Goal: Task Accomplishment & Management: Complete application form

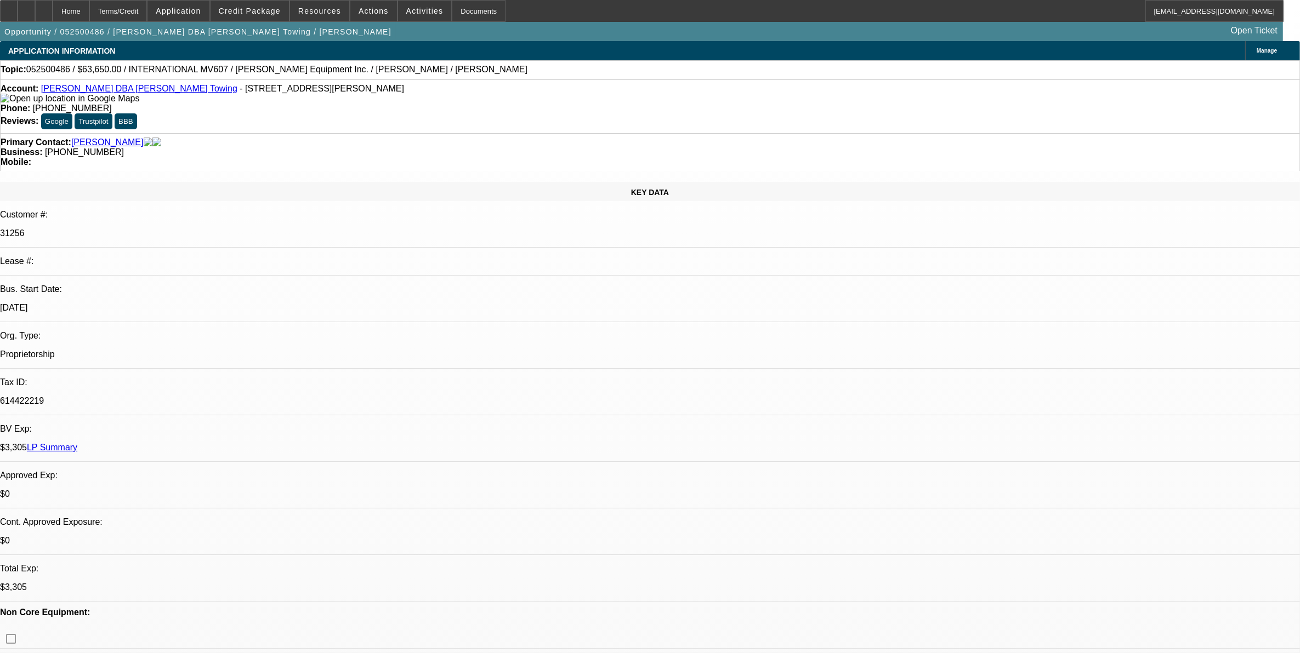
select select "2"
select select "0.1"
select select "0"
select select "0.1"
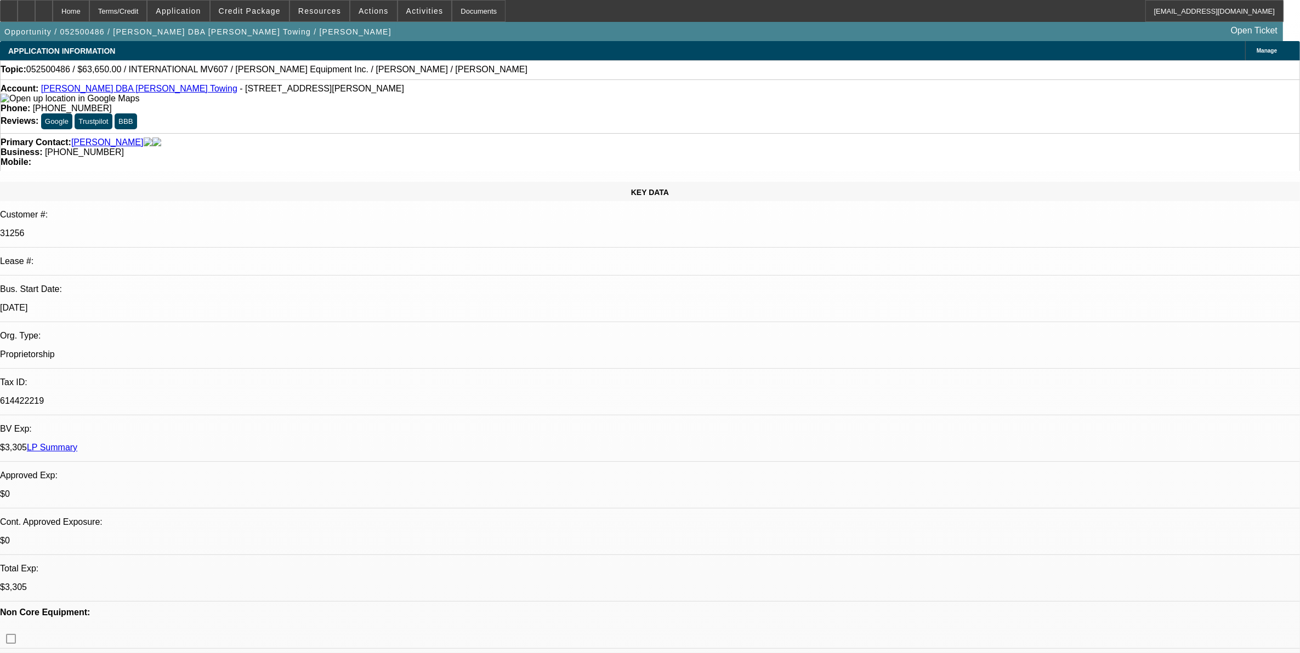
select select "0"
select select "0.1"
select select "1"
select select "2"
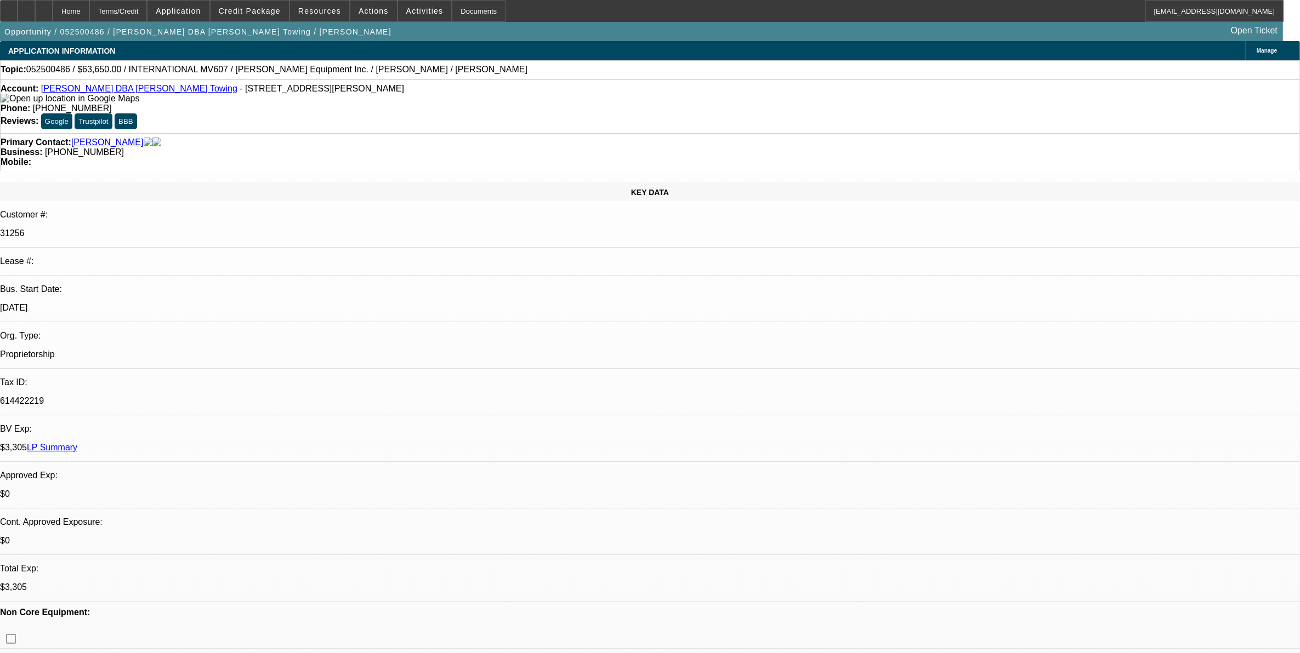
select select "4"
select select "1"
select select "3"
select select "4"
select select "1"
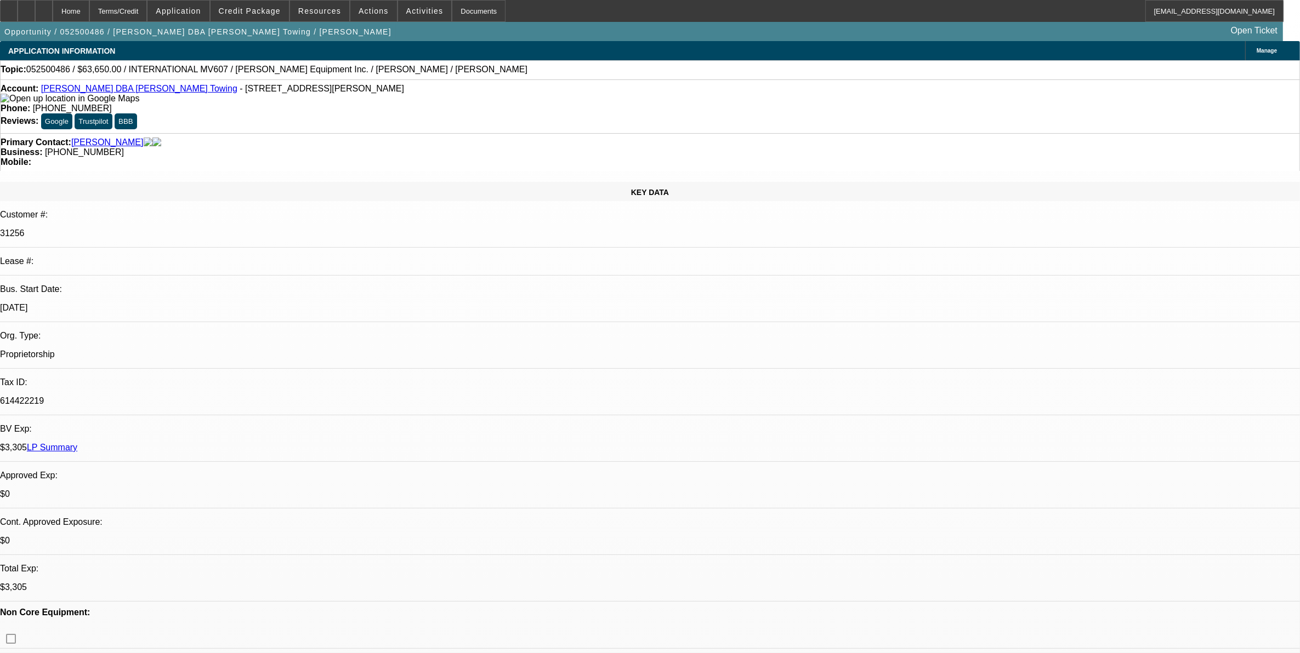
select select "3"
select select "4"
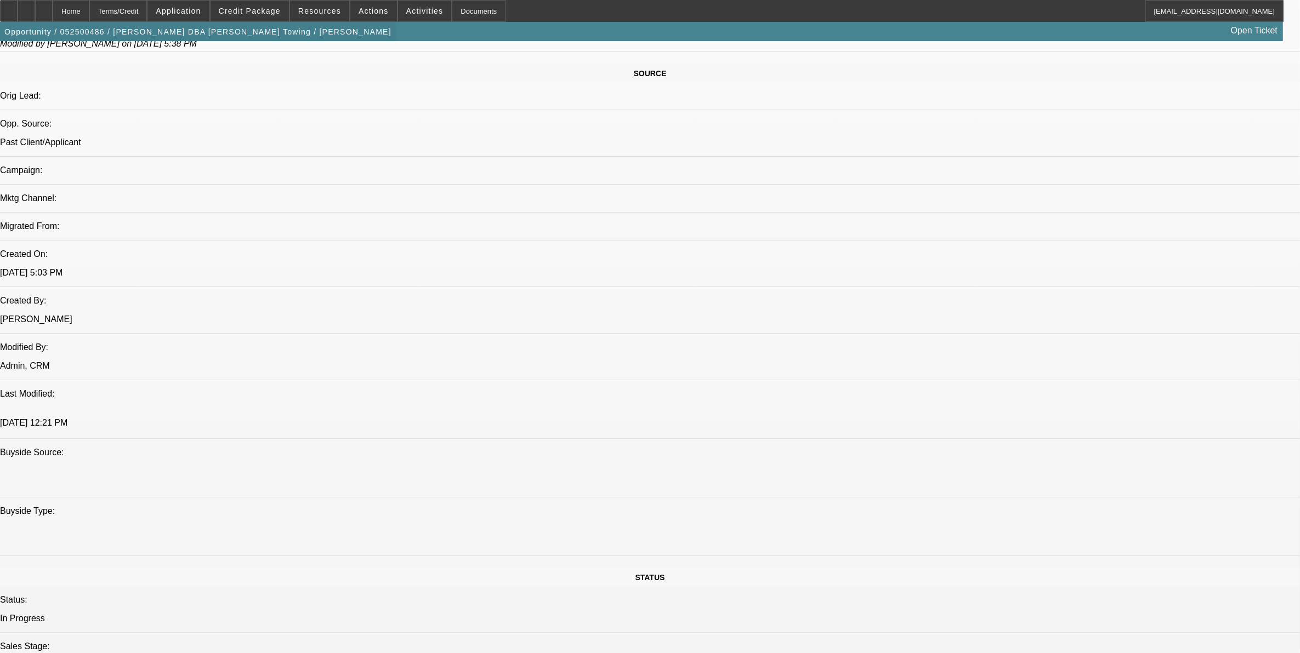
scroll to position [548, 0]
